Goal: Information Seeking & Learning: Learn about a topic

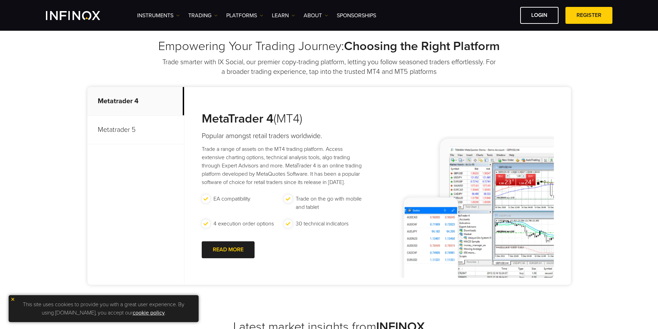
scroll to position [288, 0]
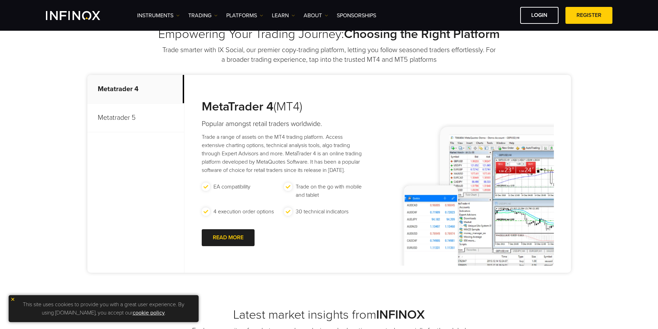
click at [233, 50] on p "Trade smarter with IX Social, our premier copy-trading platform, letting you fo…" at bounding box center [329, 54] width 335 height 19
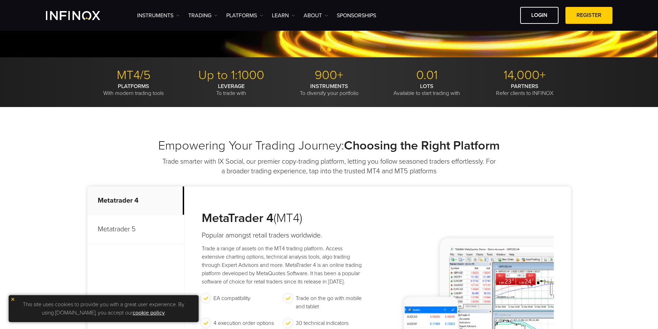
scroll to position [346, 0]
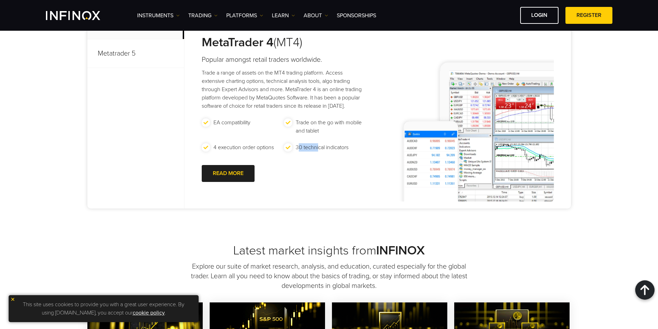
drag, startPoint x: 300, startPoint y: 148, endPoint x: 326, endPoint y: 149, distance: 25.9
click at [326, 149] on p "30 technical indicators" at bounding box center [322, 147] width 53 height 8
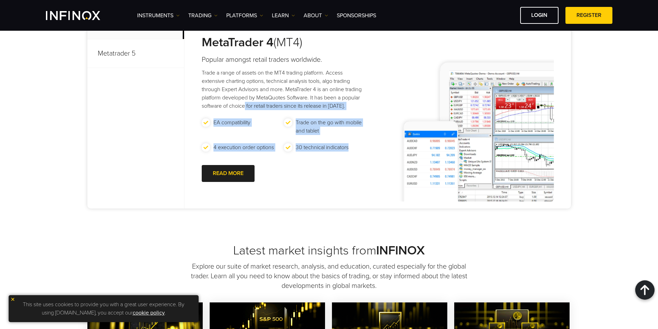
drag, startPoint x: 349, startPoint y: 149, endPoint x: 246, endPoint y: 109, distance: 110.9
click at [246, 109] on div "MetaTrader 4 (MT4) Popular amongst retail traders worldwide. Trade a range of a…" at bounding box center [278, 110] width 186 height 198
click at [251, 119] on p "EA compatibility" at bounding box center [232, 123] width 37 height 8
drag, startPoint x: 215, startPoint y: 121, endPoint x: 349, endPoint y: 154, distance: 137.8
click at [349, 154] on ul "EA compatibility Trade on the go with mobile and tablet 4 execution order optio…" at bounding box center [284, 139] width 165 height 41
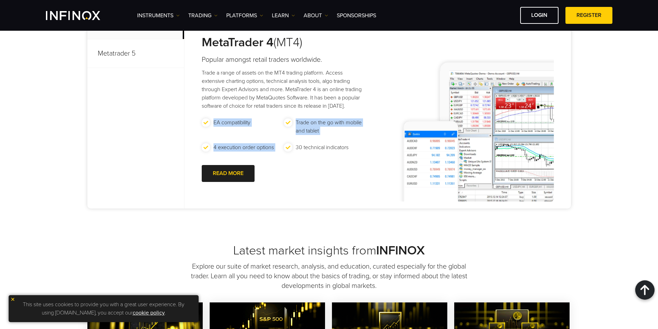
click at [350, 155] on li "30 technical indicators" at bounding box center [325, 151] width 83 height 17
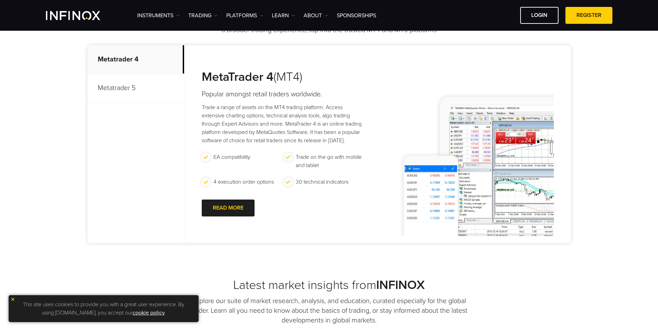
scroll to position [276, 0]
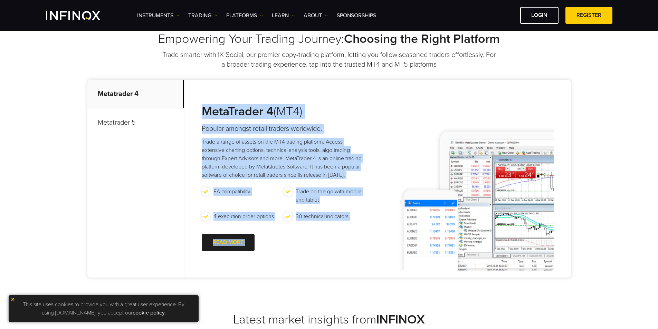
drag, startPoint x: 203, startPoint y: 108, endPoint x: 368, endPoint y: 241, distance: 211.7
click at [368, 241] on div "MetaTrader 4 (MT4) Popular amongst retail traders worldwide. Trade a range of a…" at bounding box center [278, 179] width 186 height 198
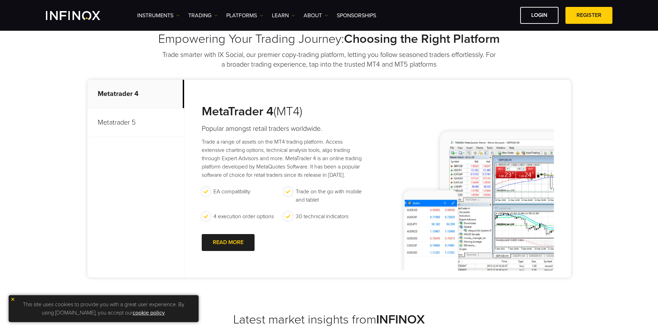
click at [368, 241] on div "MetaTrader 4 (MT4) Popular amongst retail traders worldwide. Trade a range of a…" at bounding box center [278, 179] width 186 height 198
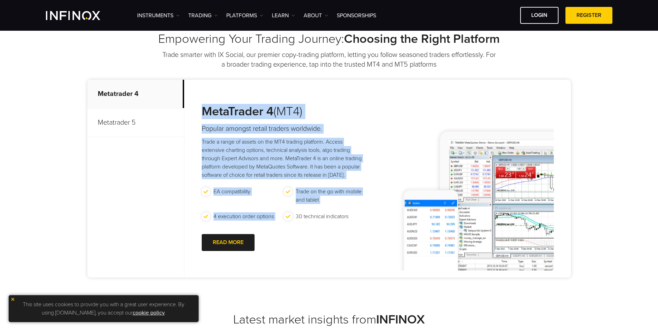
drag, startPoint x: 352, startPoint y: 222, endPoint x: 206, endPoint y: 107, distance: 186.0
click at [206, 107] on div "MetaTrader 4 (MT4) Popular amongst retail traders worldwide. Trade a range of a…" at bounding box center [278, 179] width 186 height 198
click at [206, 107] on strong "MetaTrader 4" at bounding box center [238, 111] width 72 height 15
drag, startPoint x: 211, startPoint y: 112, endPoint x: 370, endPoint y: 226, distance: 195.7
click at [370, 226] on div "MetaTrader 4 (MT4) Popular amongst retail traders worldwide. Trade a range of a…" at bounding box center [378, 179] width 387 height 198
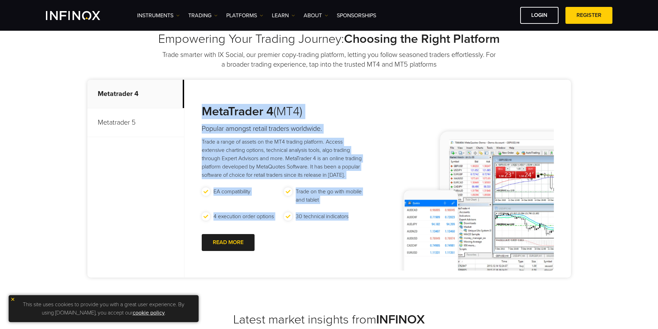
click at [370, 226] on div "MetaTrader 4 (MT4) Popular amongst retail traders worldwide. Trade a range of a…" at bounding box center [378, 179] width 387 height 198
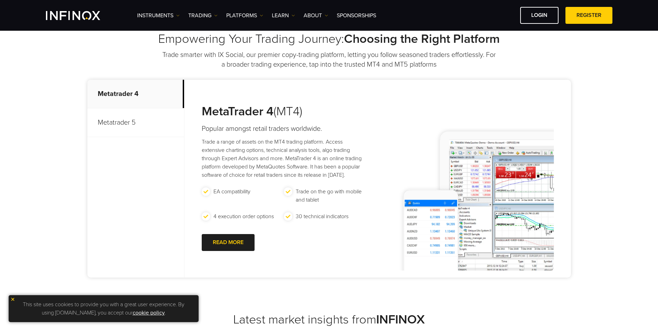
click at [370, 226] on div "MetaTrader 4 (MT4) Popular amongst retail traders worldwide. Trade a range of a…" at bounding box center [378, 179] width 387 height 198
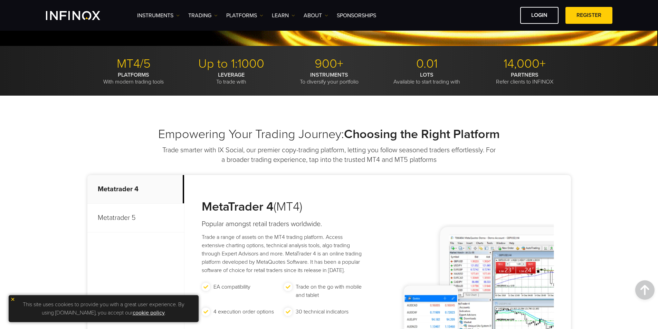
scroll to position [35, 0]
